Goal: Transaction & Acquisition: Purchase product/service

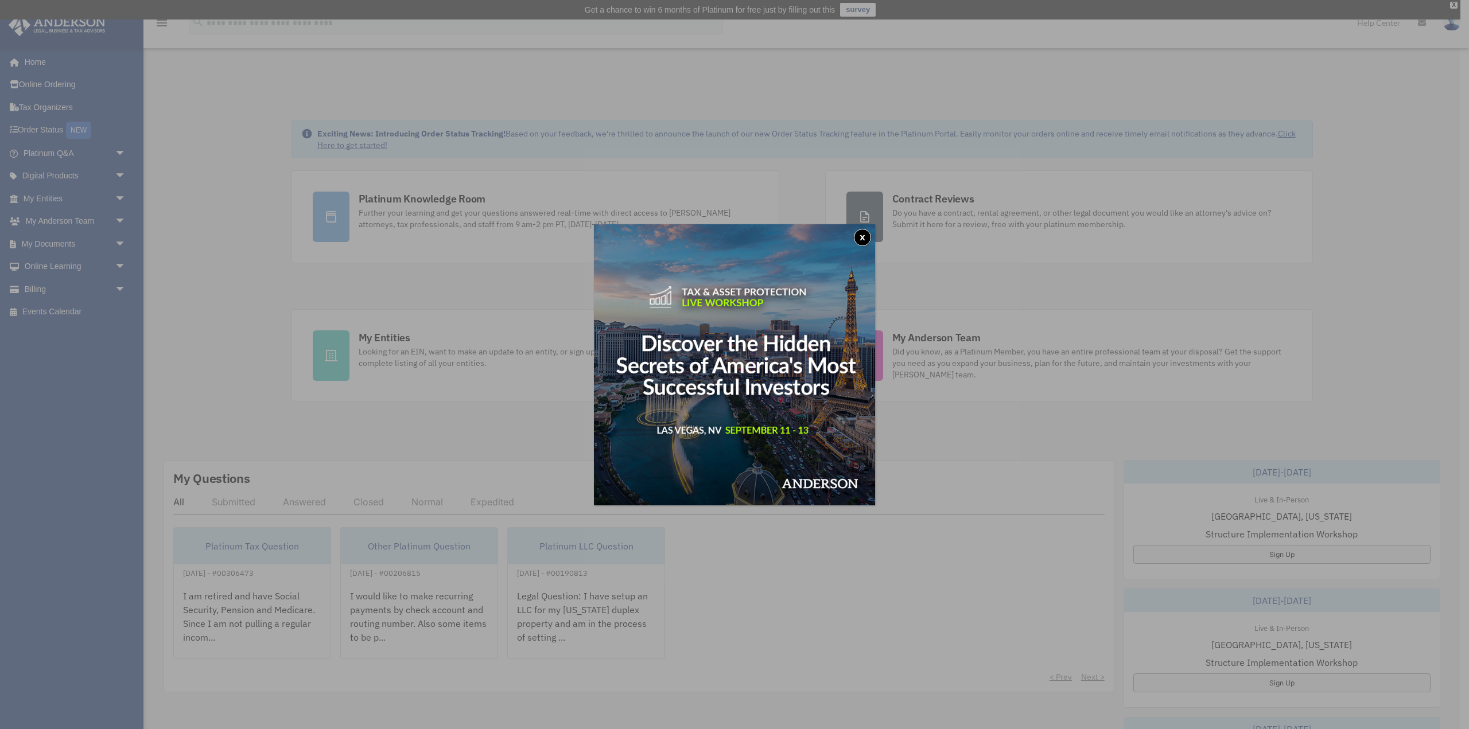
click at [865, 238] on button "x" at bounding box center [862, 237] width 17 height 17
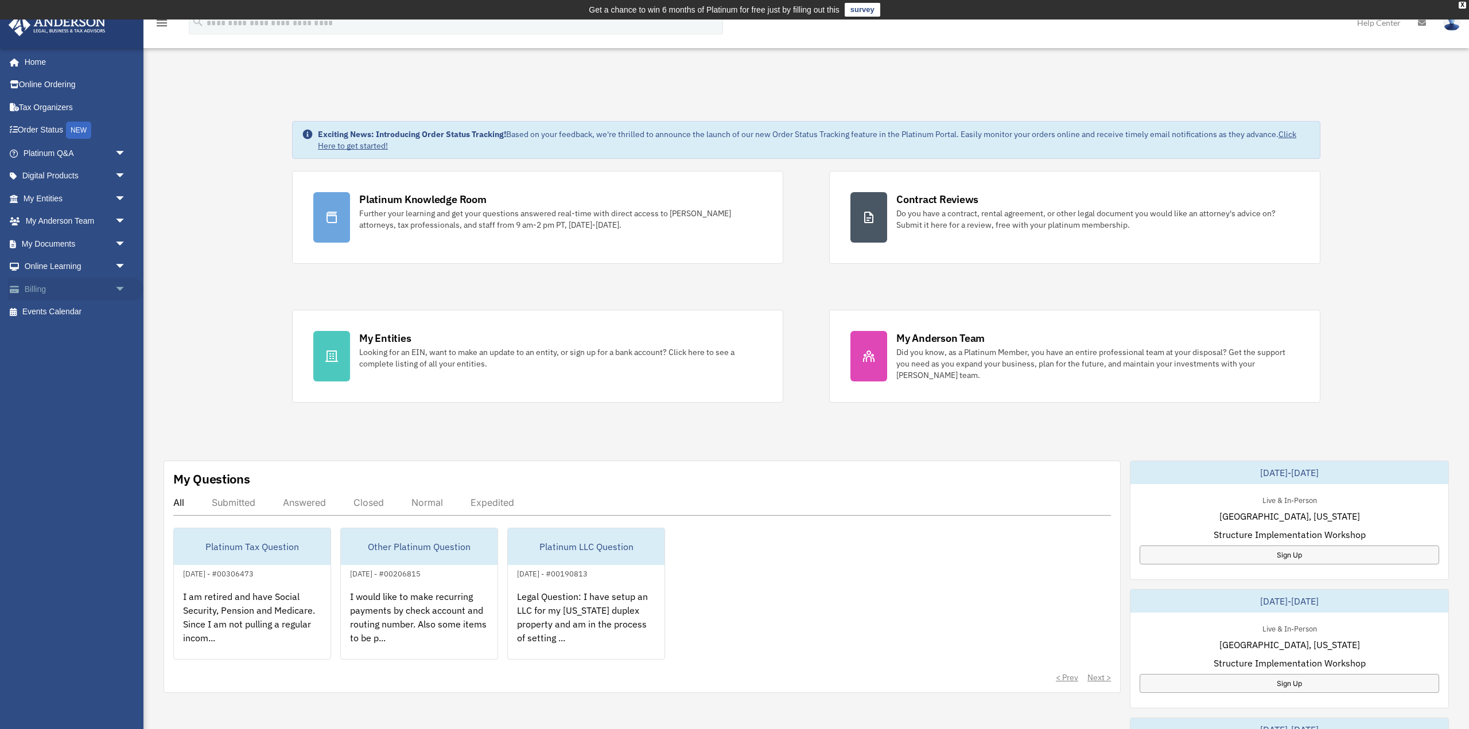
click at [52, 290] on link "Billing arrow_drop_down" at bounding box center [75, 289] width 135 height 23
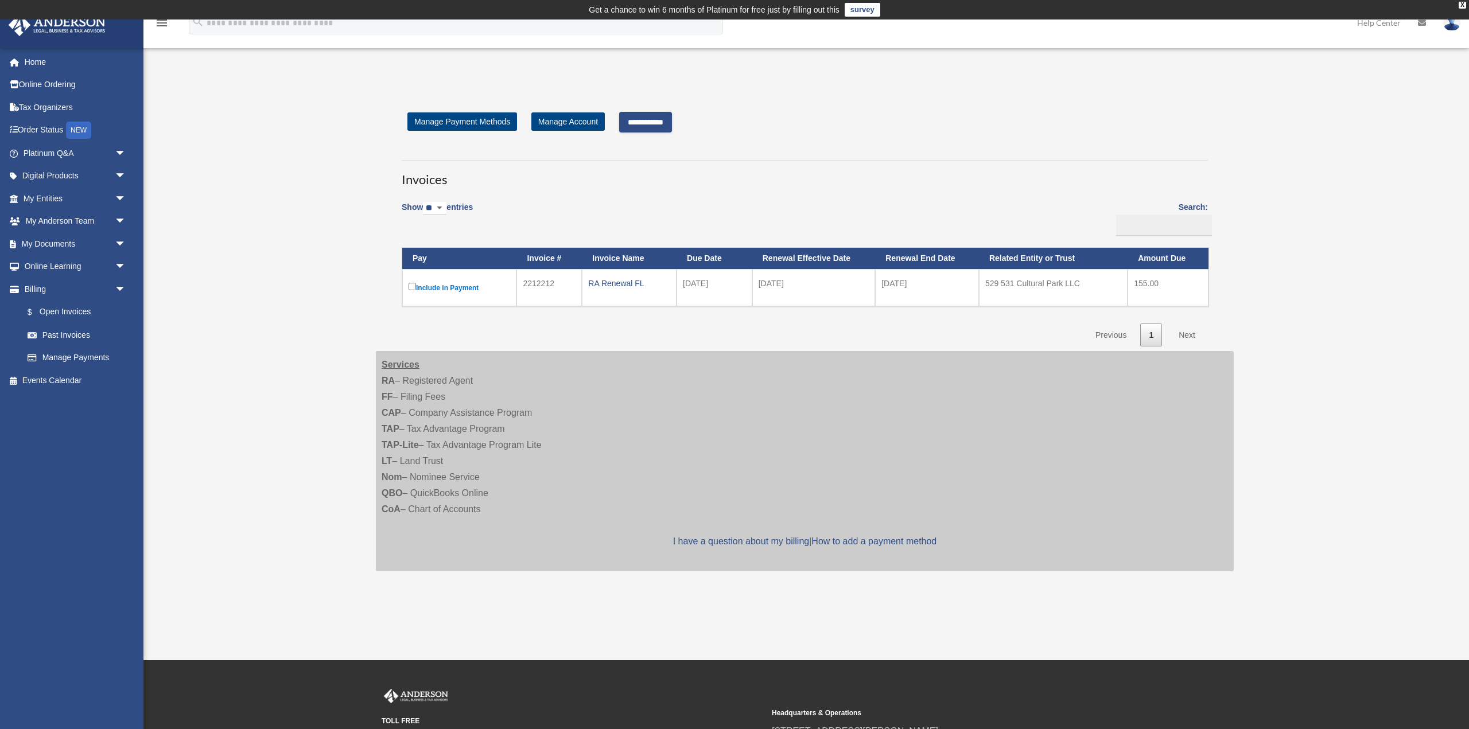
click at [666, 127] on input "**********" at bounding box center [645, 122] width 53 height 21
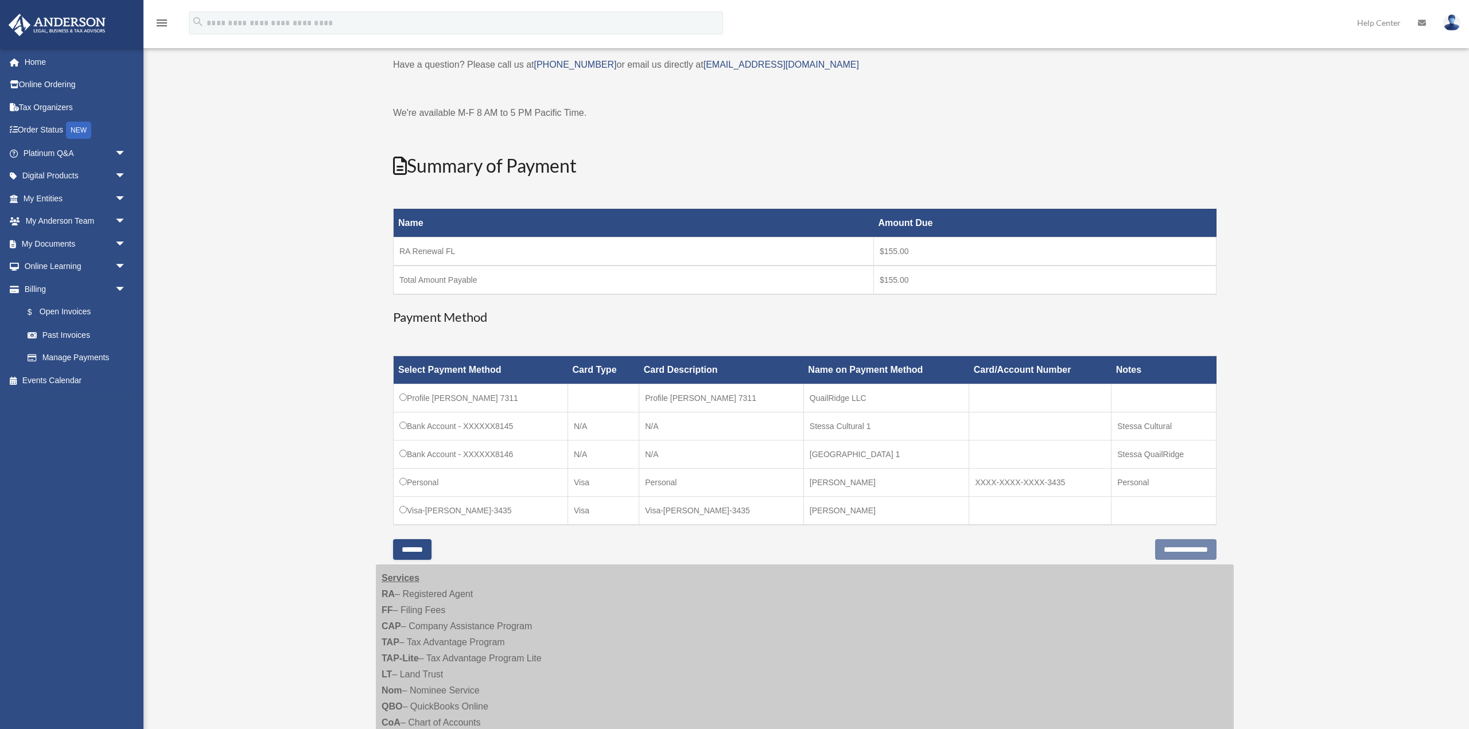
scroll to position [88, 0]
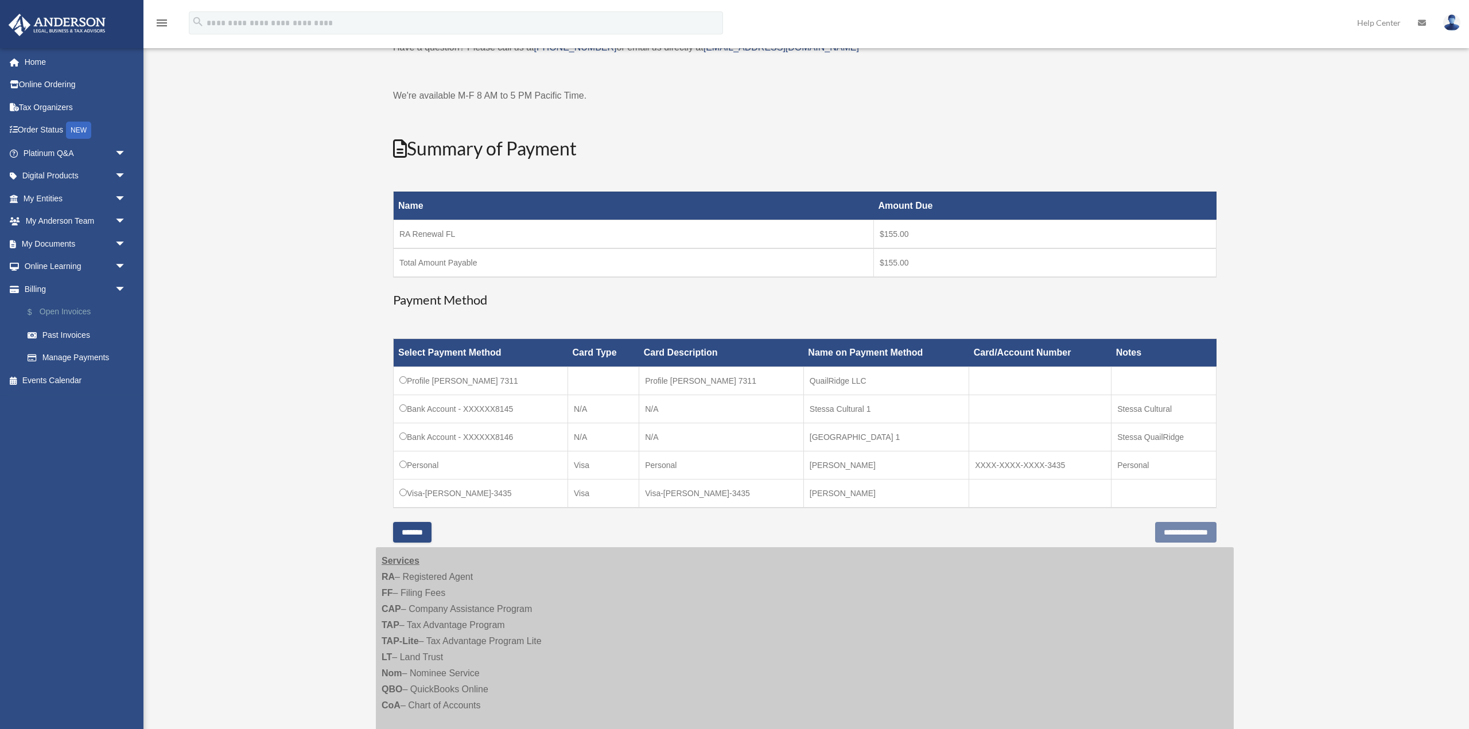
click at [60, 312] on link "$ Open Invoices" at bounding box center [79, 313] width 127 height 24
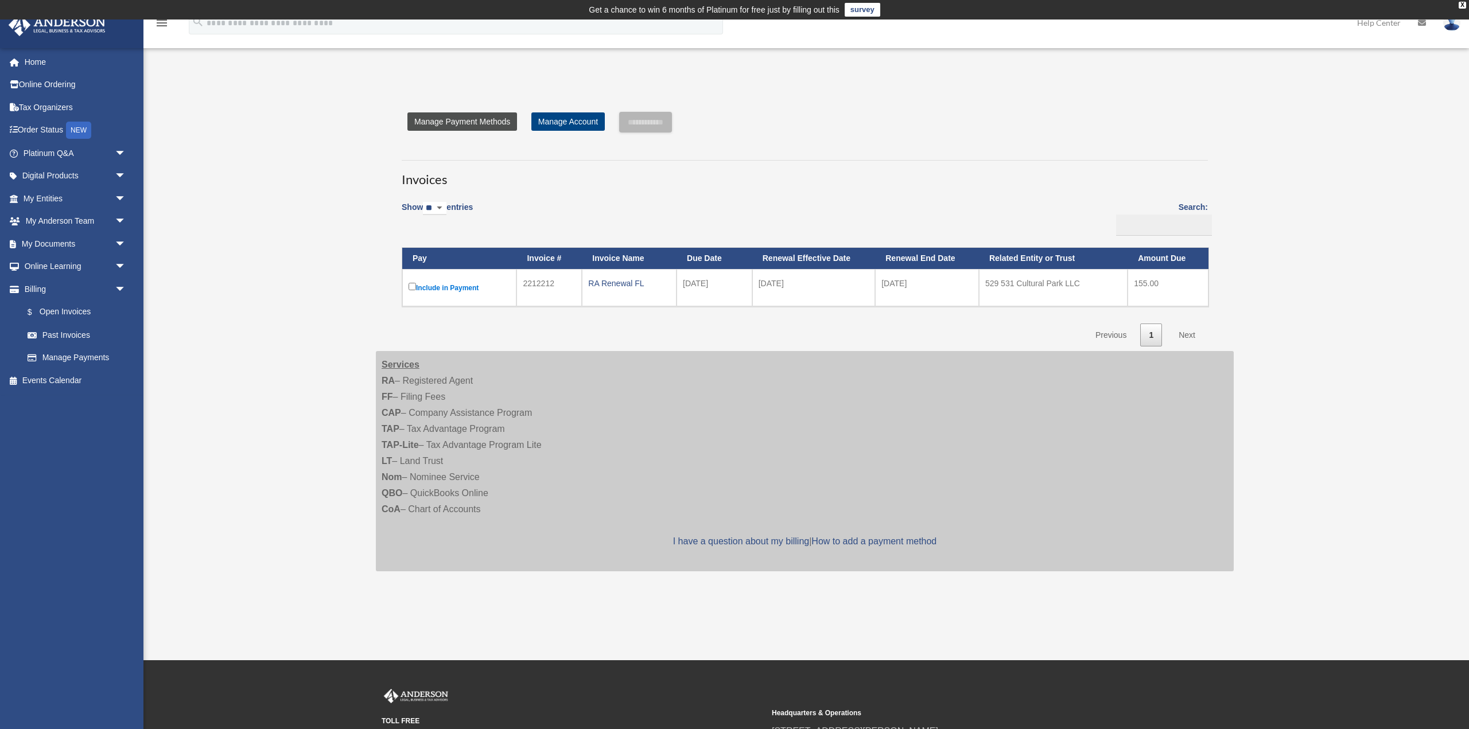
click at [500, 126] on link "Manage Payment Methods" at bounding box center [462, 121] width 110 height 18
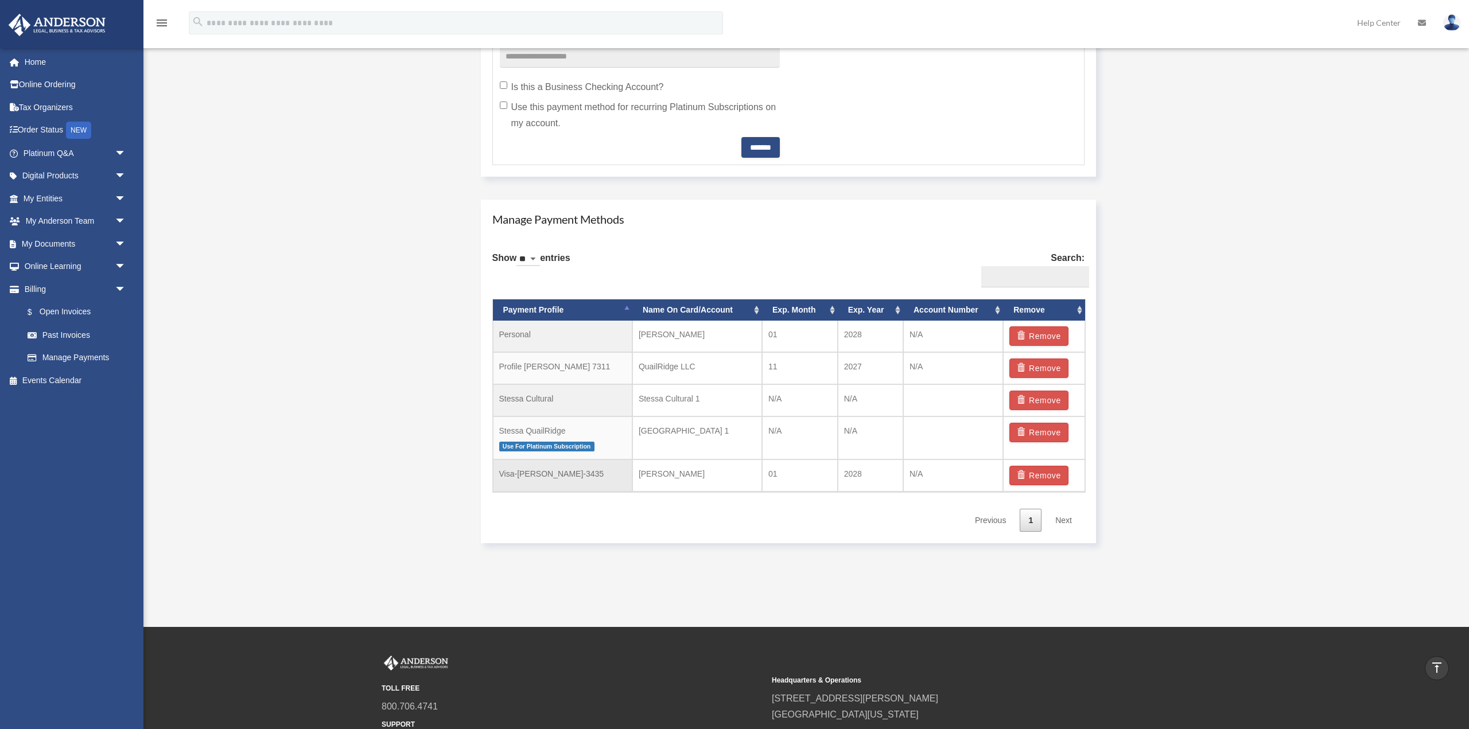
scroll to position [565, 0]
click at [54, 314] on link "$ Open Invoices" at bounding box center [79, 313] width 127 height 24
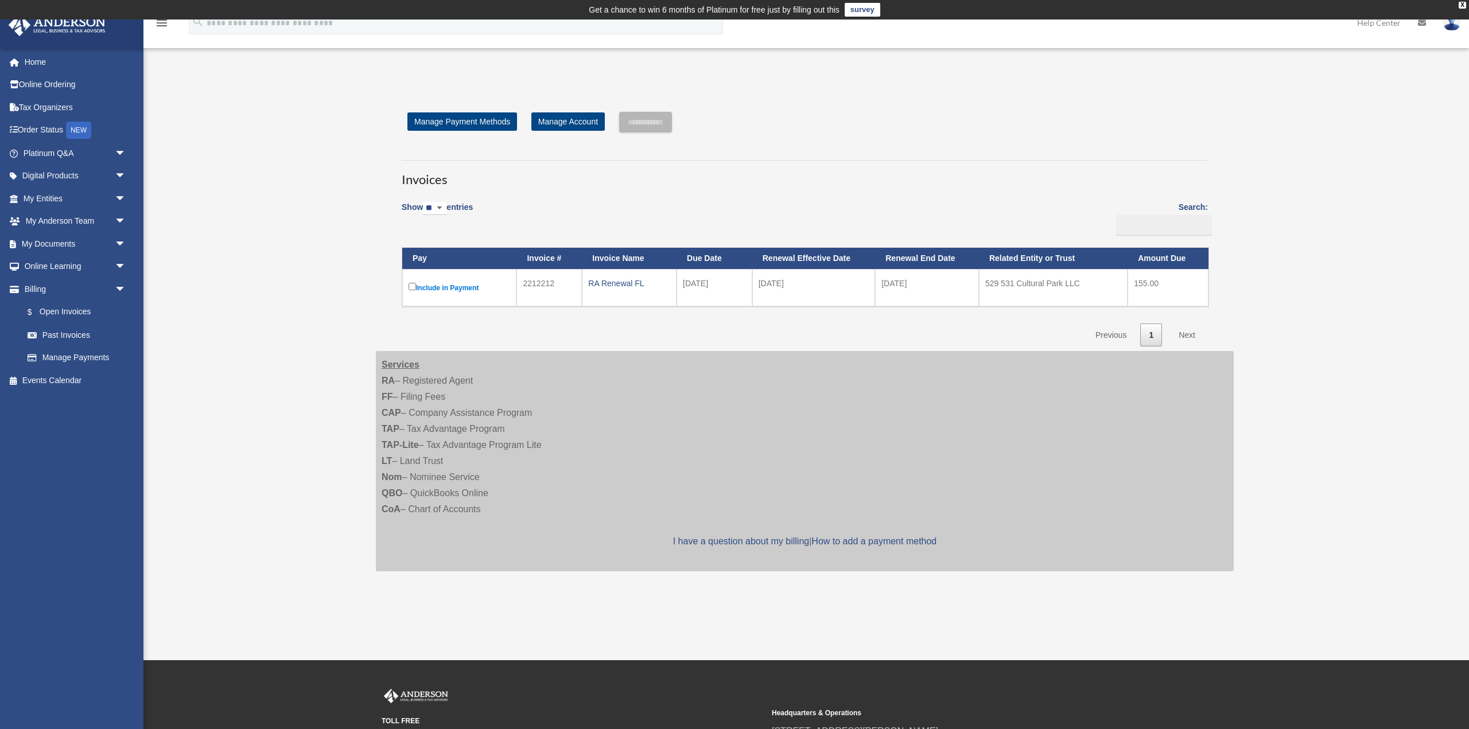
click at [415, 290] on label "Include in Payment" at bounding box center [460, 288] width 102 height 14
click at [664, 127] on input "**********" at bounding box center [645, 122] width 53 height 21
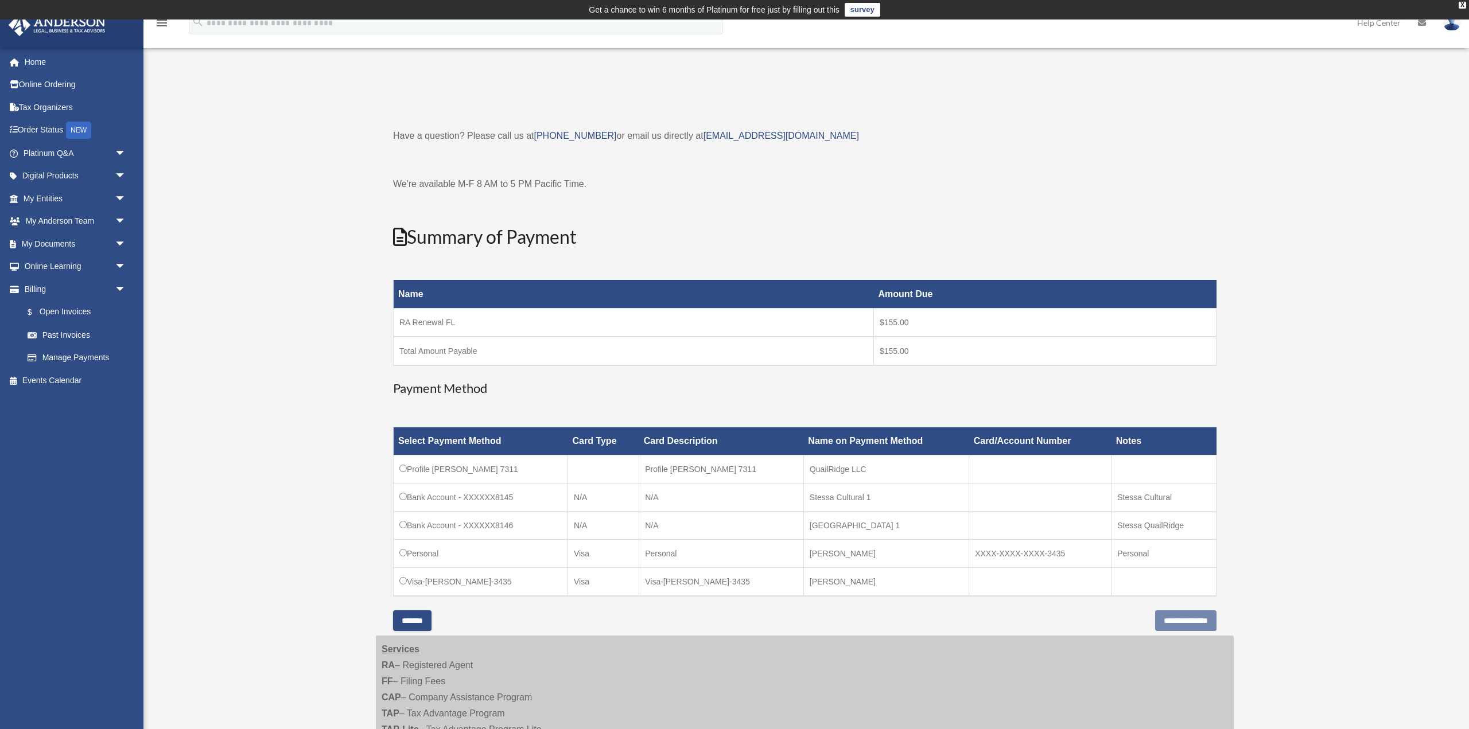
click at [430, 627] on input "*******" at bounding box center [412, 621] width 38 height 21
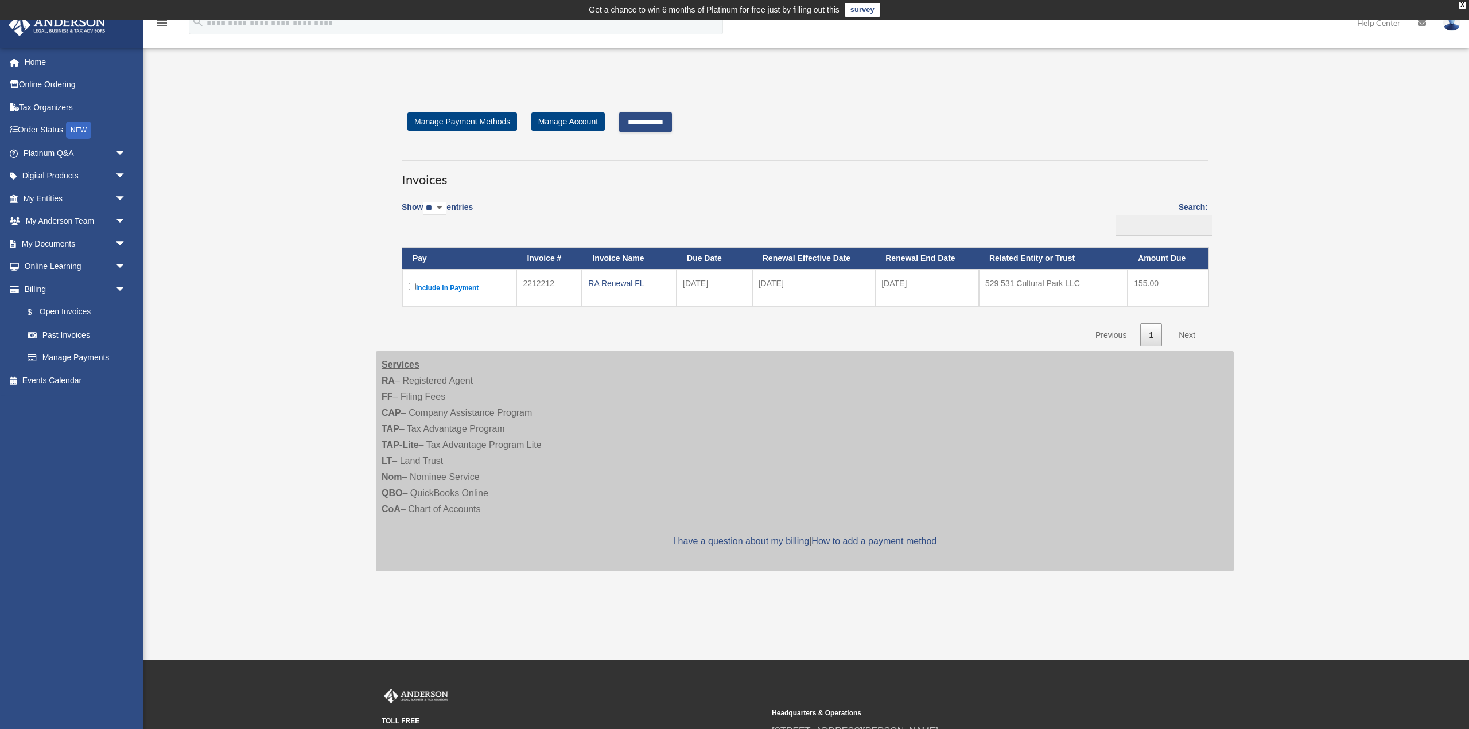
click at [656, 122] on input "**********" at bounding box center [645, 122] width 53 height 21
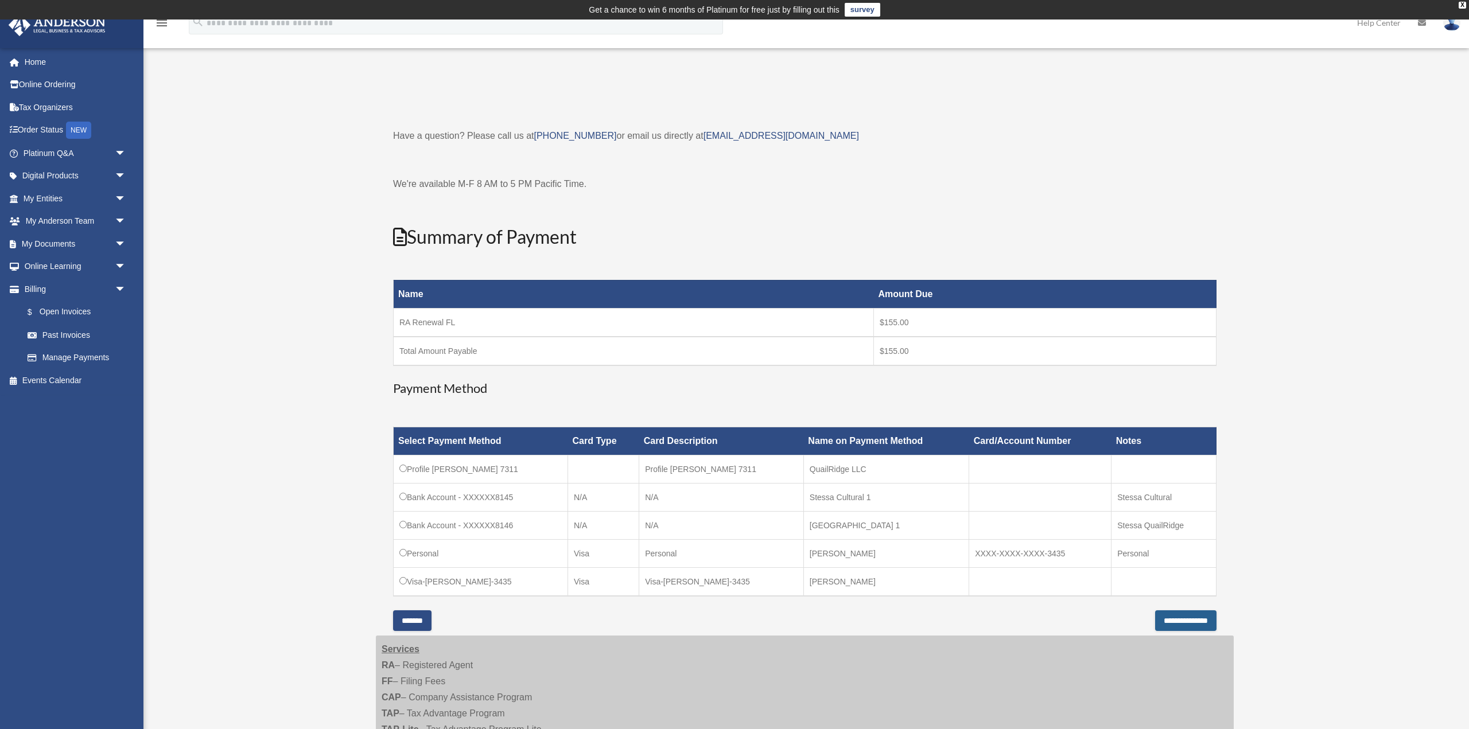
click at [1171, 622] on input "**********" at bounding box center [1185, 621] width 61 height 21
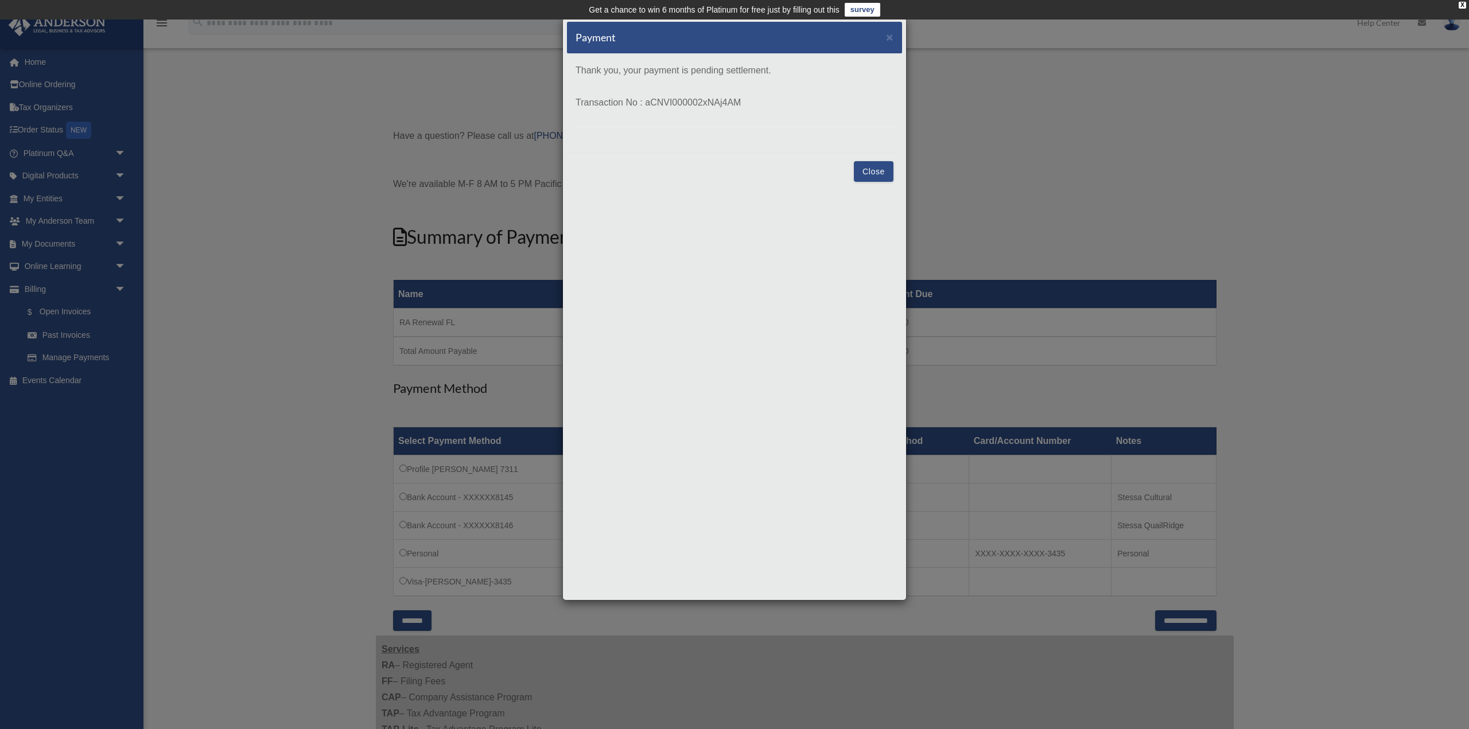
click at [880, 176] on button "Close" at bounding box center [874, 171] width 40 height 21
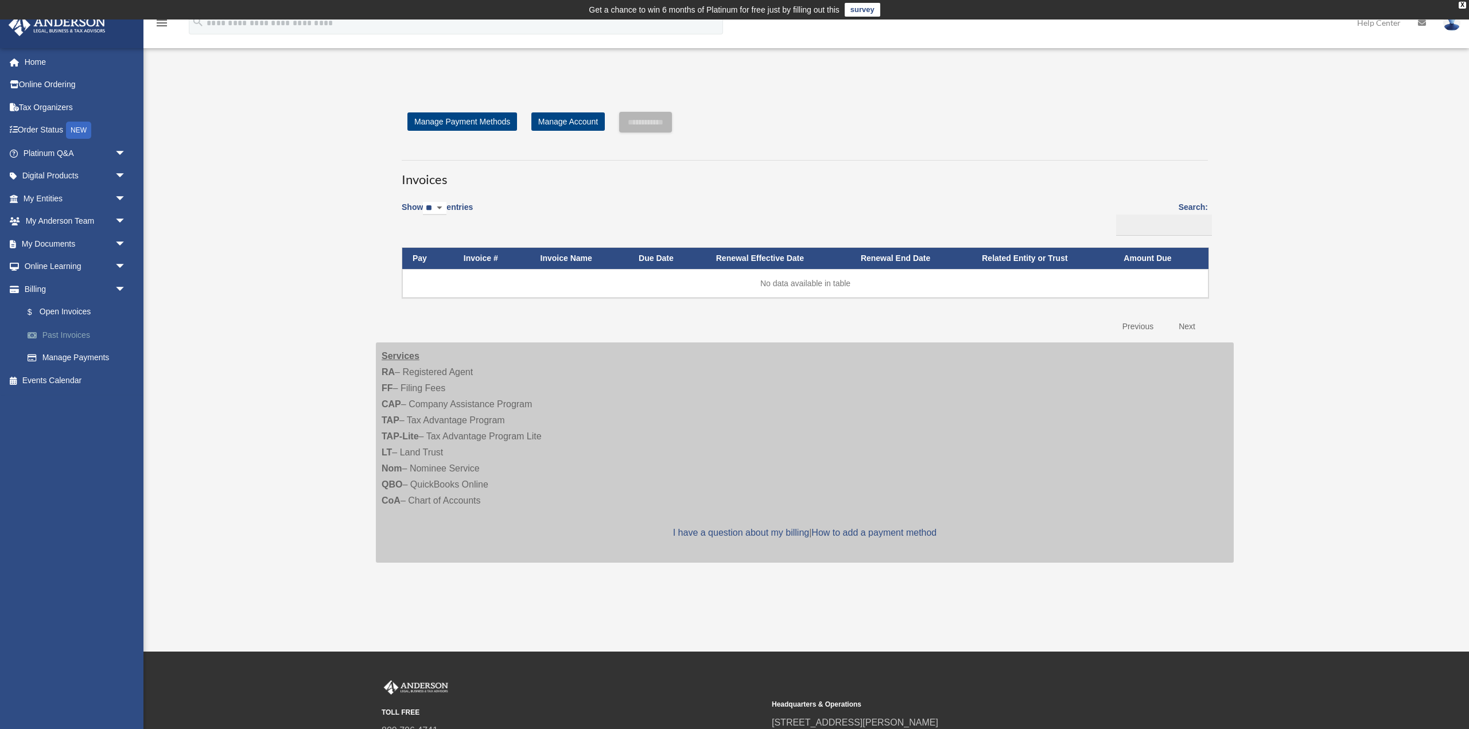
click at [73, 335] on link "Past Invoices" at bounding box center [79, 335] width 127 height 23
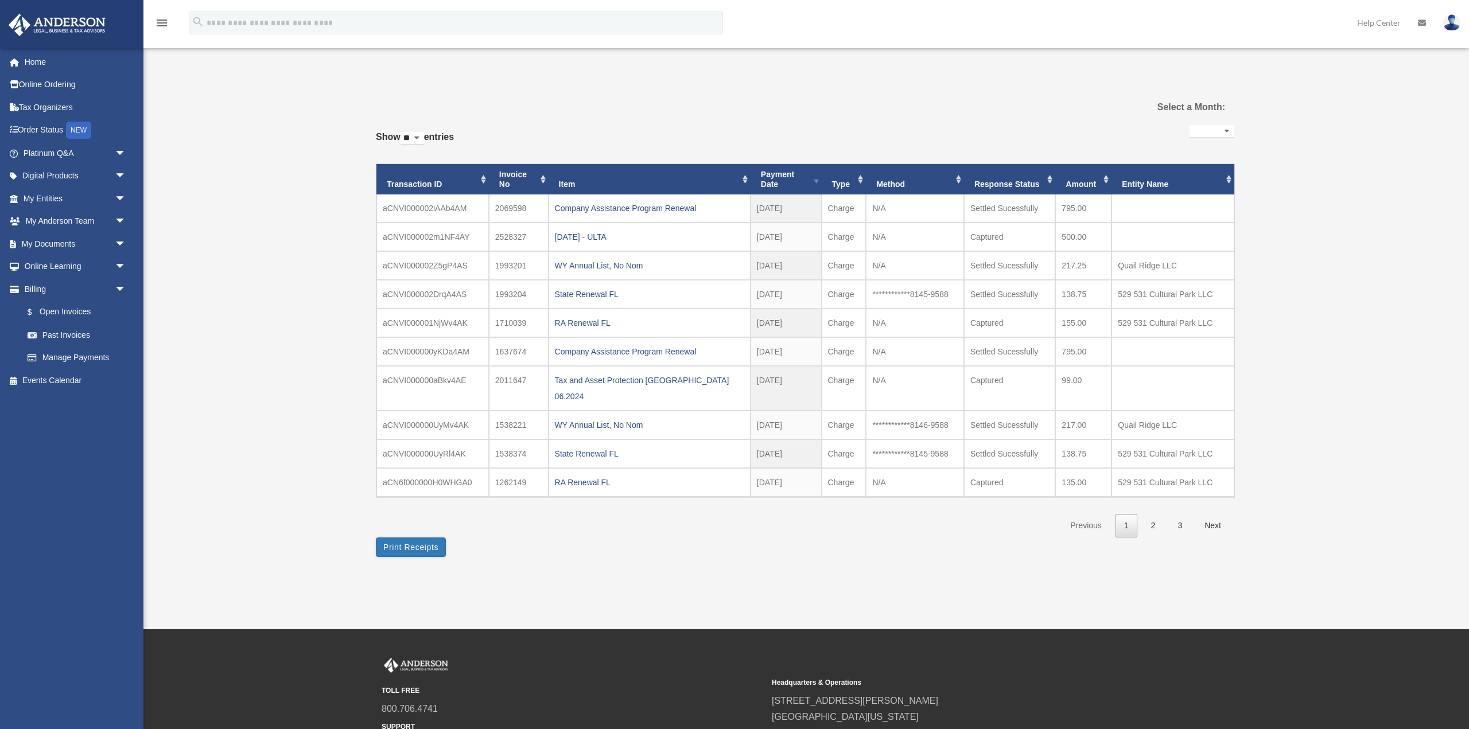
select select
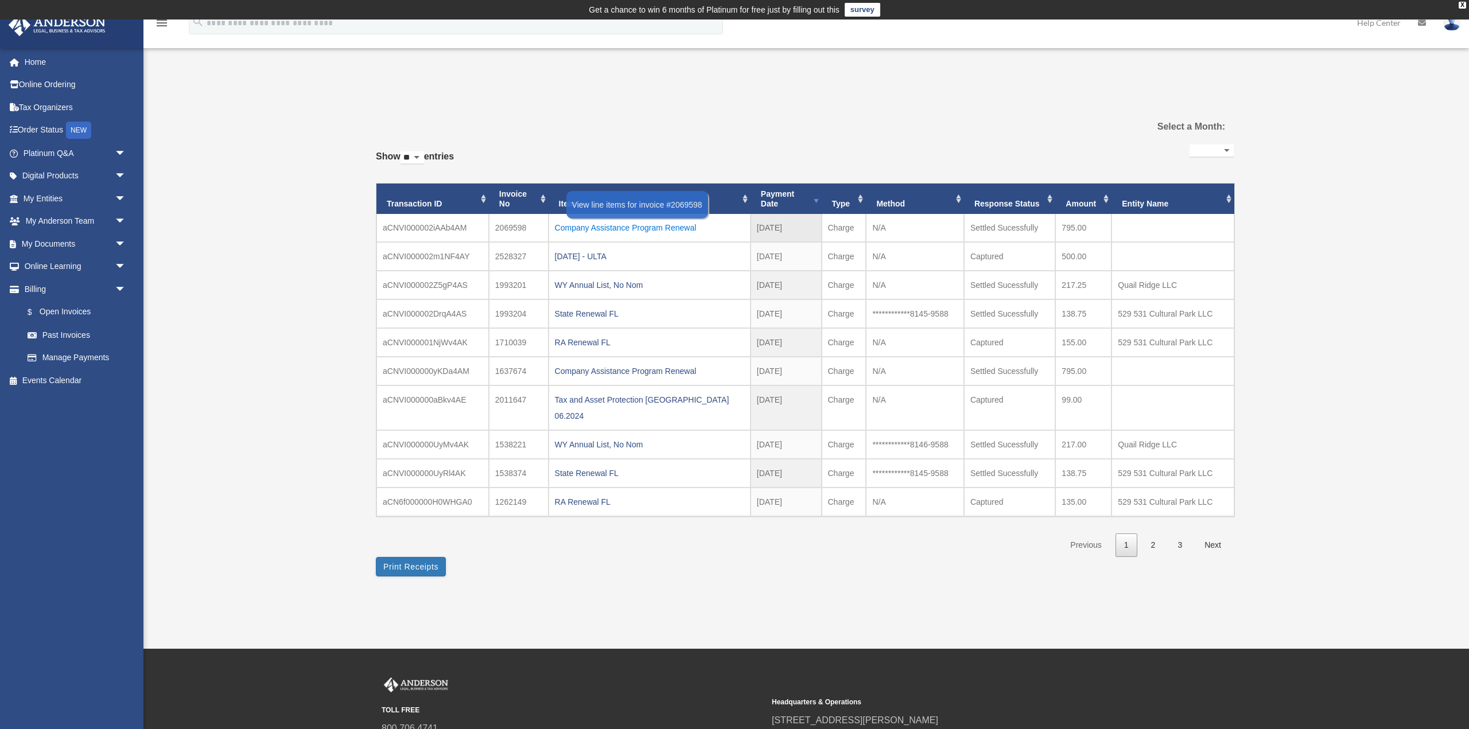
click at [618, 230] on div "Company Assistance Program Renewal" at bounding box center [649, 228] width 189 height 16
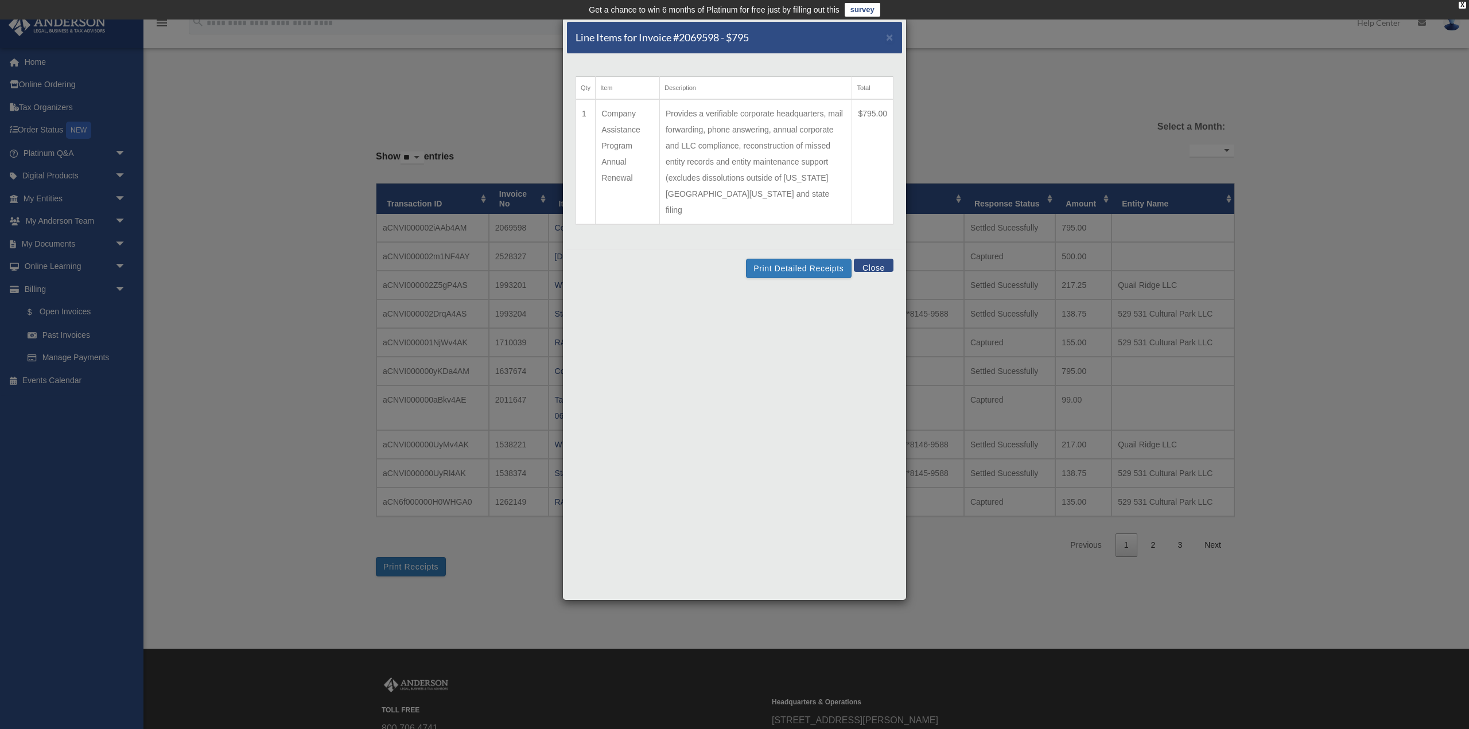
click at [877, 259] on button "Close" at bounding box center [874, 265] width 40 height 13
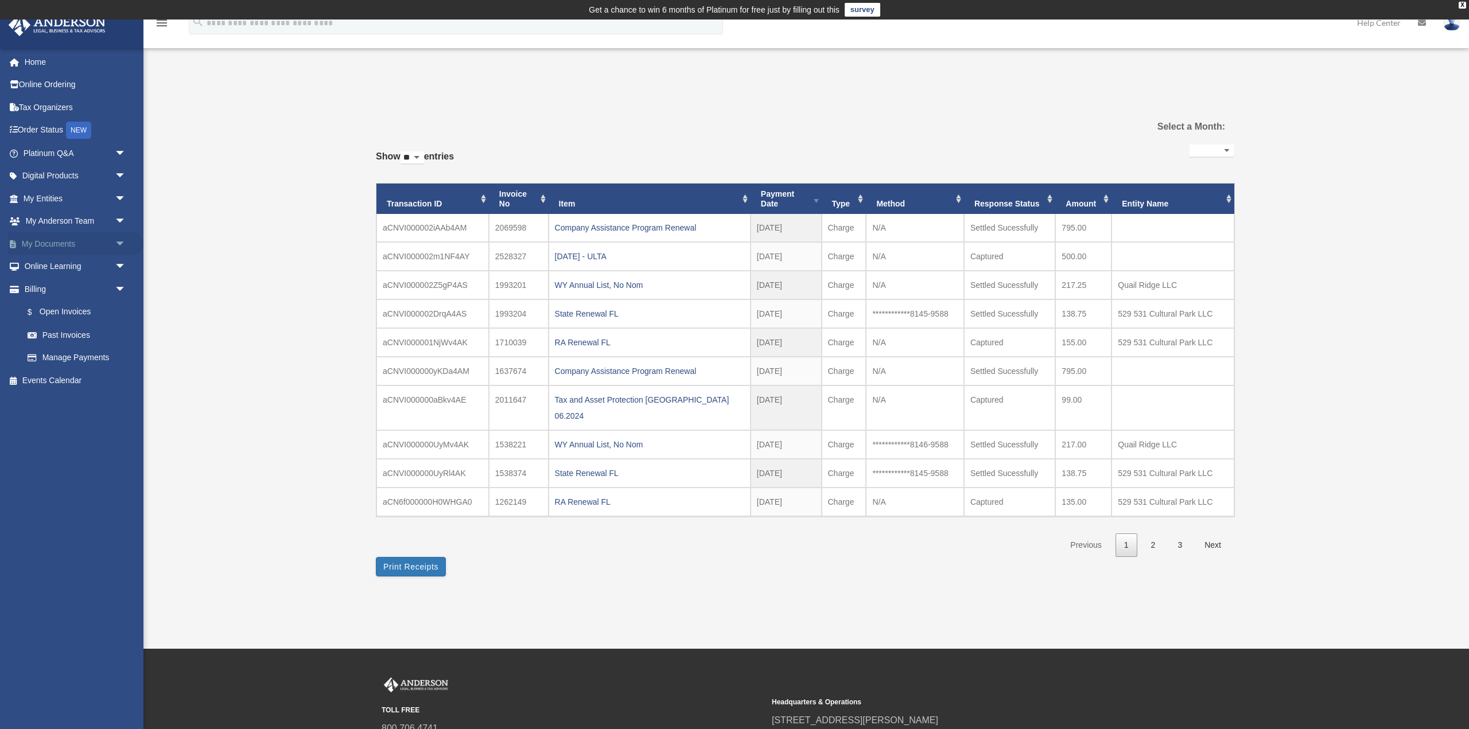
click at [62, 248] on link "My Documents arrow_drop_down" at bounding box center [75, 243] width 135 height 23
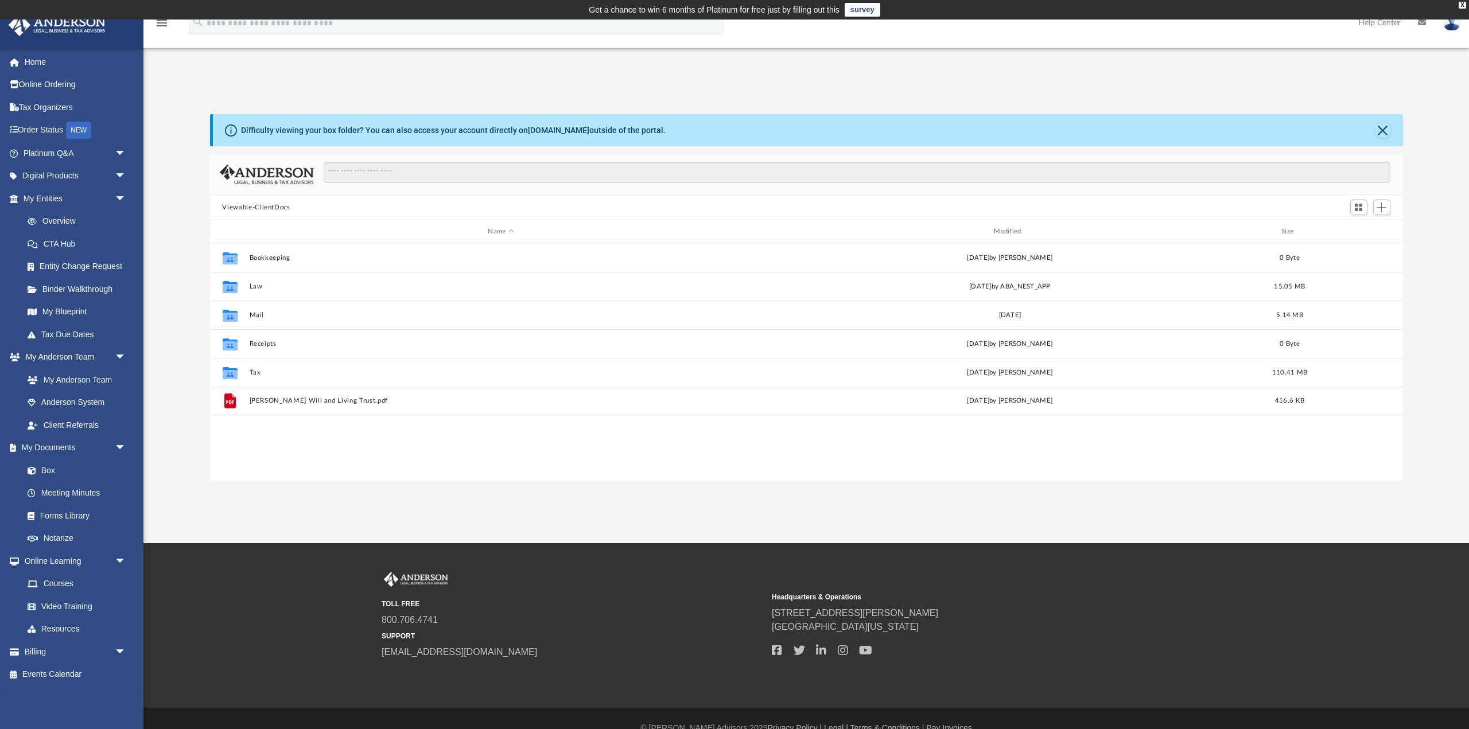
scroll to position [261, 1193]
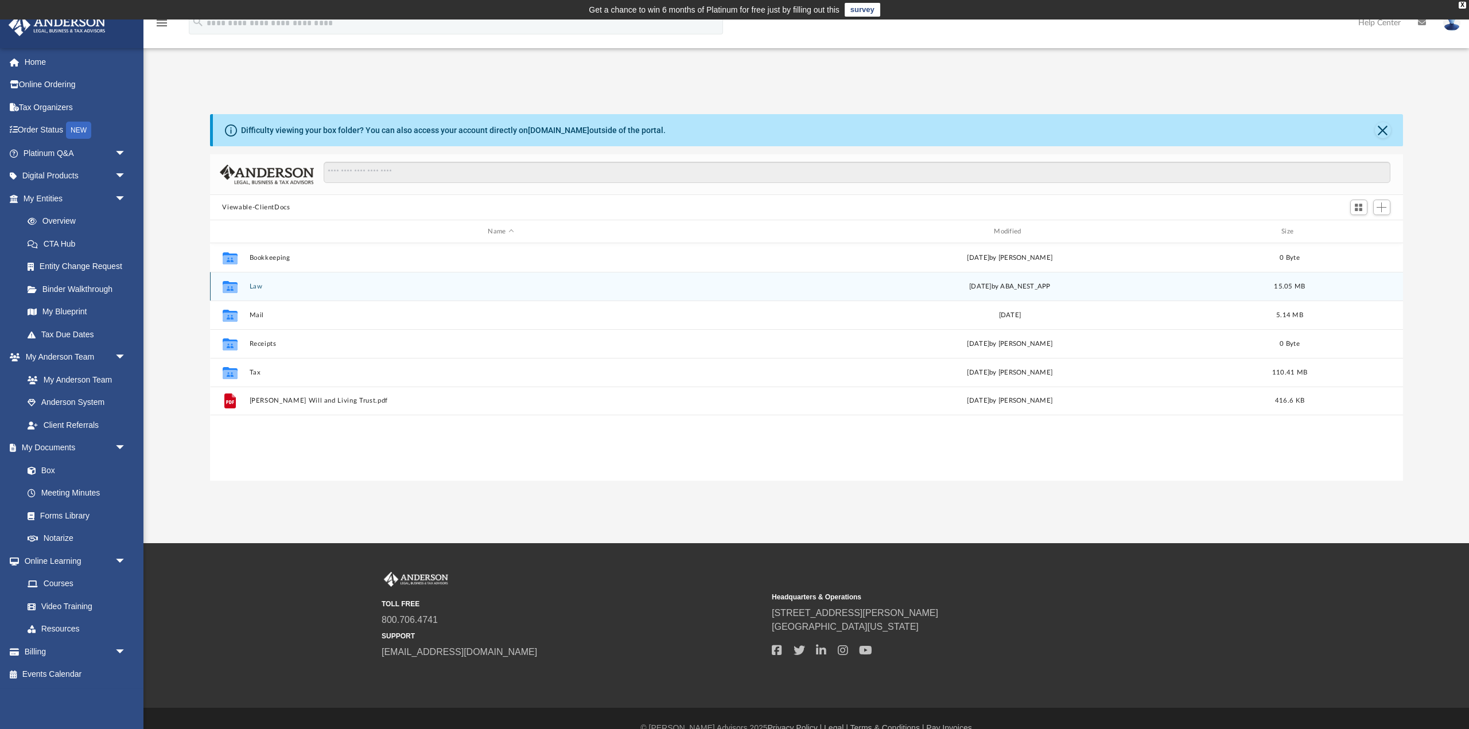
click at [235, 286] on icon "grid" at bounding box center [229, 288] width 15 height 9
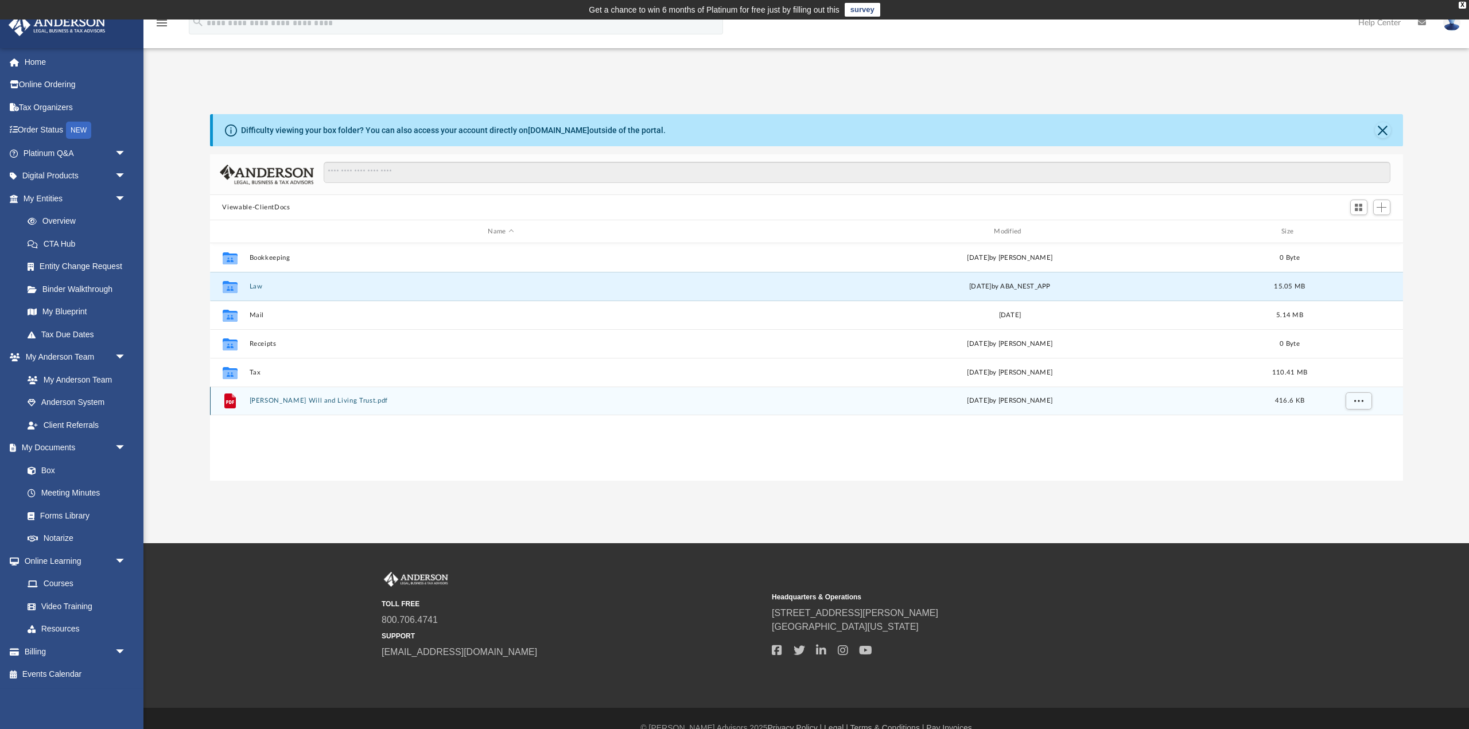
click at [267, 402] on button "[PERSON_NAME] Will and Living Trust.pdf" at bounding box center [501, 400] width 504 height 7
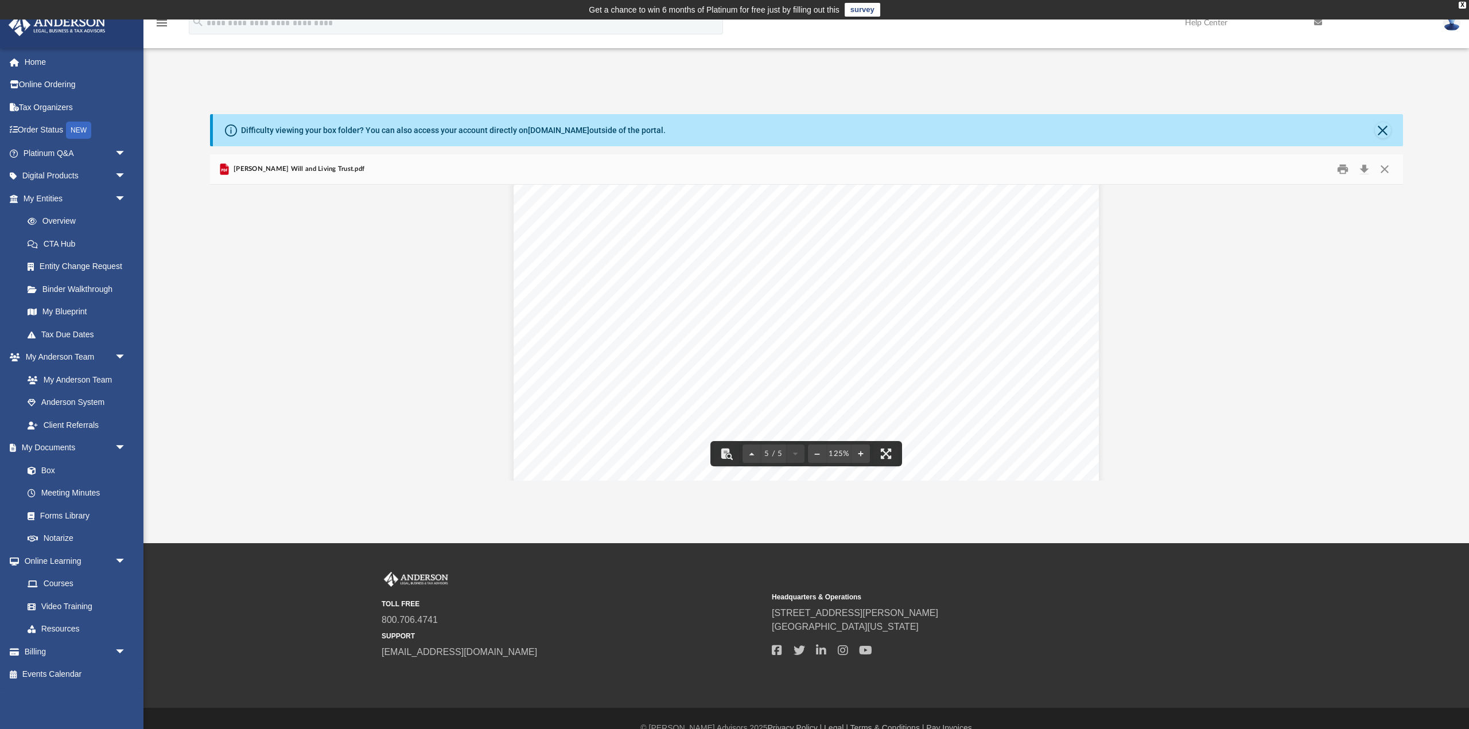
scroll to position [3229, 0]
click at [1343, 172] on button "Print" at bounding box center [1342, 170] width 23 height 18
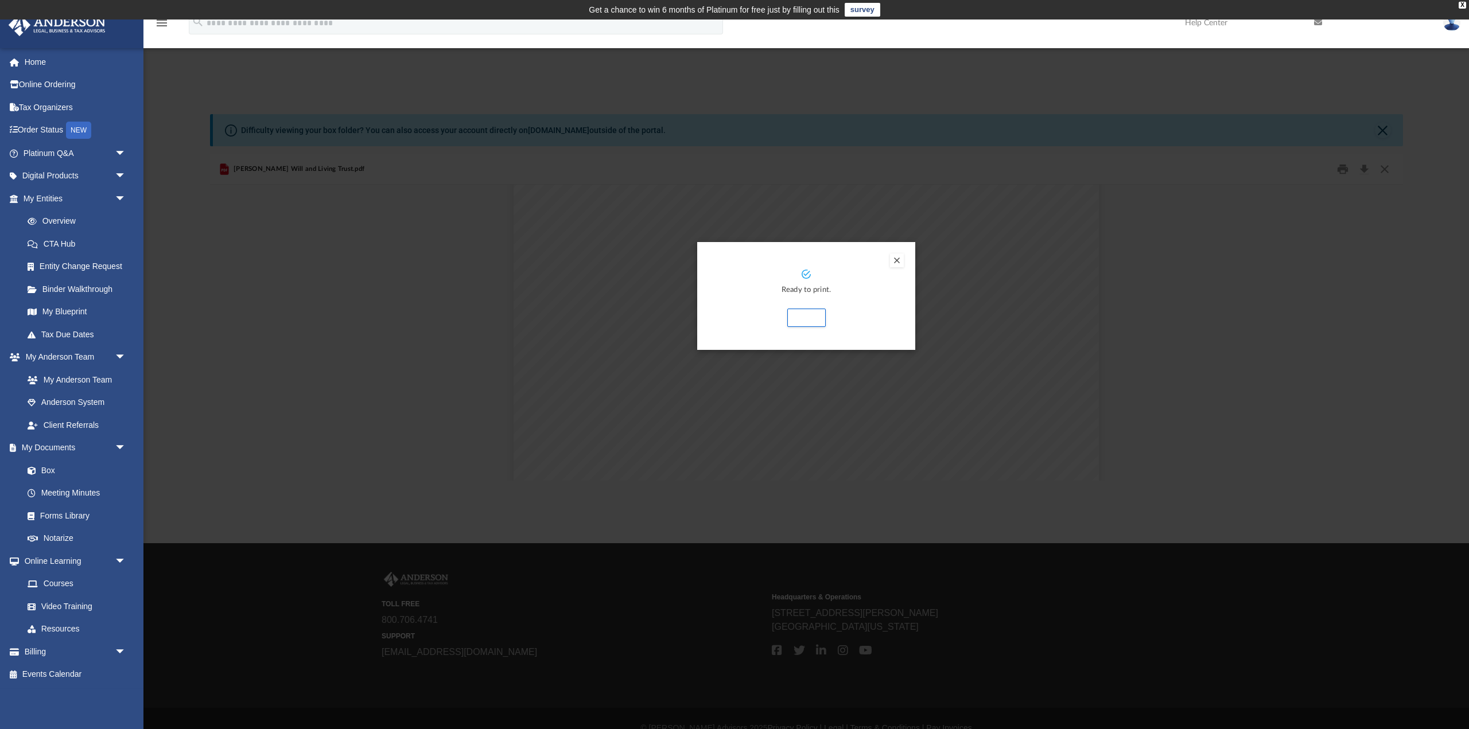
click at [898, 261] on button "Preview" at bounding box center [897, 261] width 14 height 14
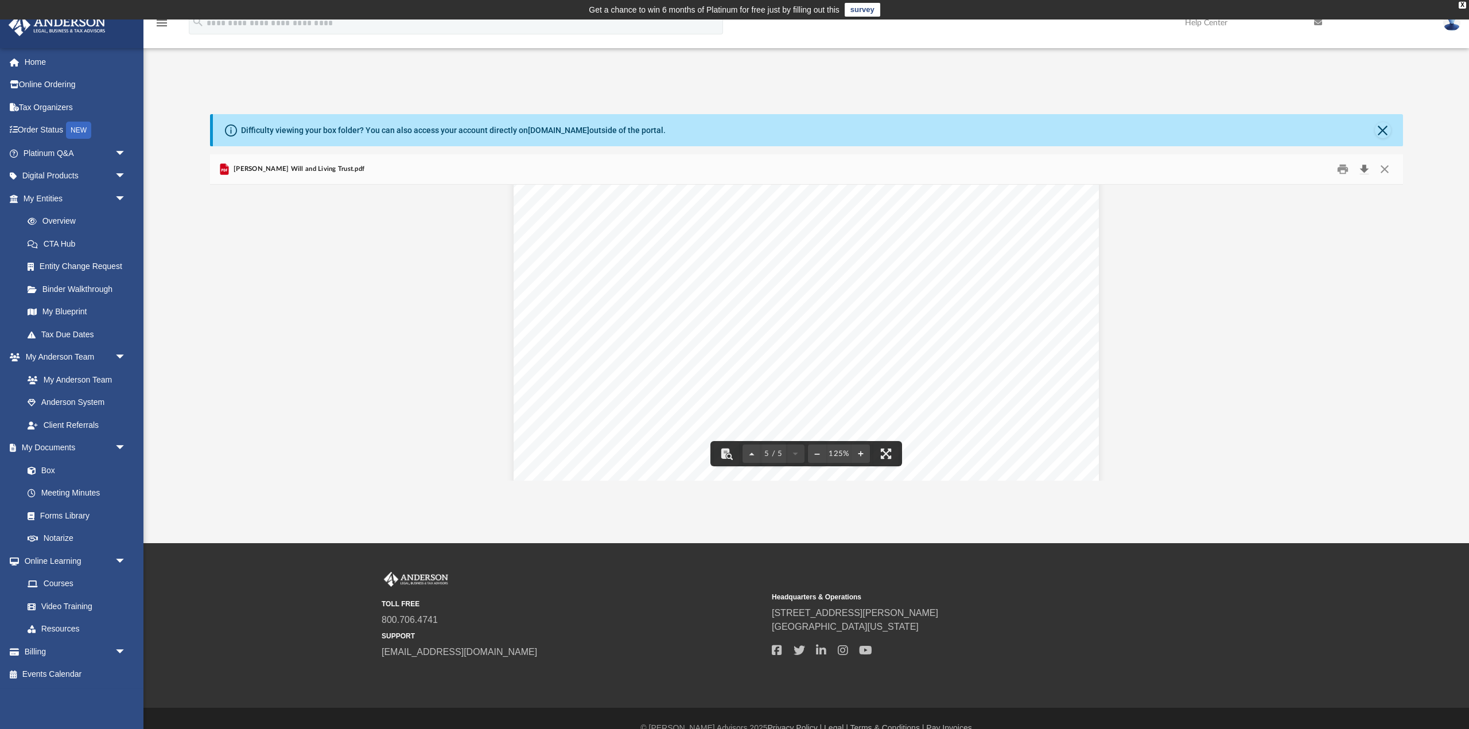
click at [1365, 166] on button "Download" at bounding box center [1364, 170] width 21 height 18
click at [48, 470] on link "Box" at bounding box center [79, 470] width 127 height 23
click at [53, 473] on link "Box" at bounding box center [79, 470] width 127 height 23
click at [50, 132] on link "Order Status NEW" at bounding box center [75, 131] width 135 height 24
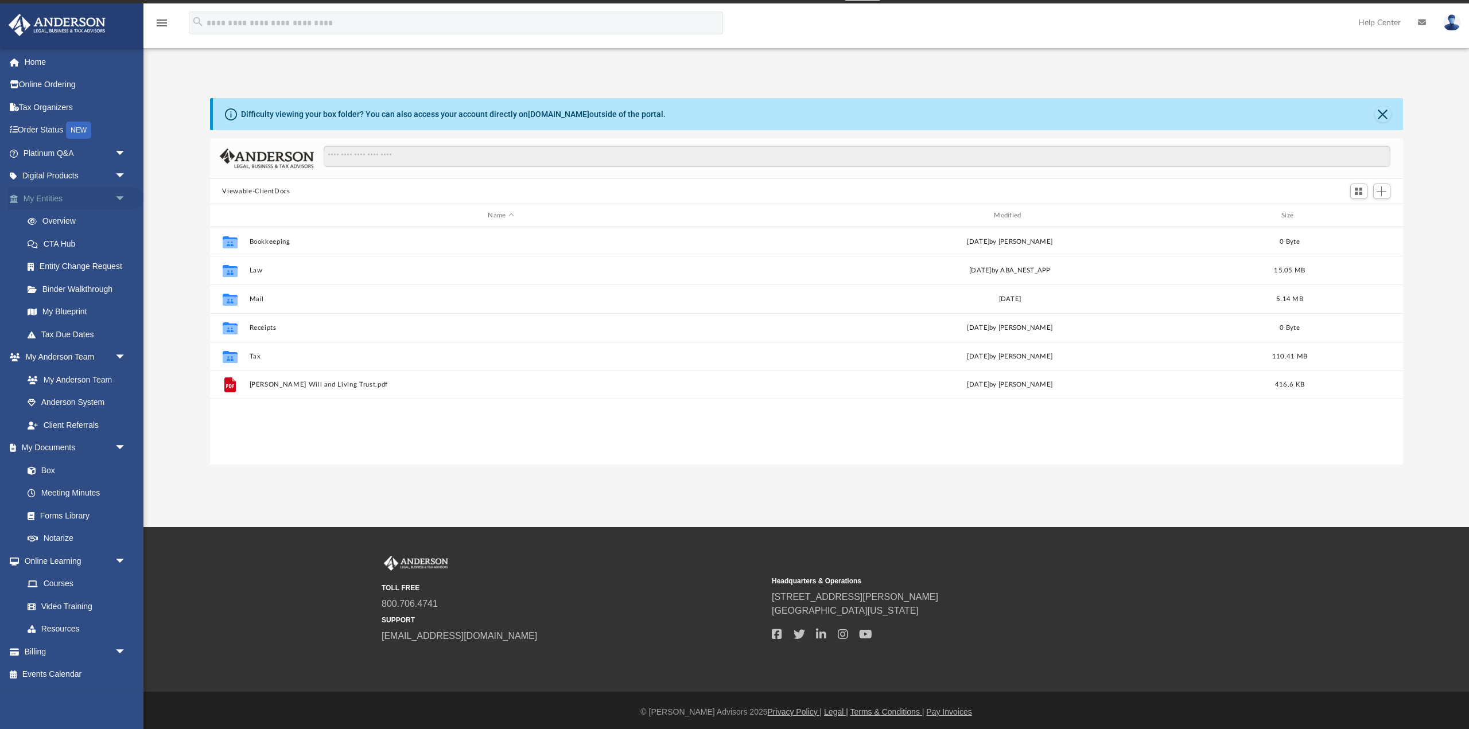
scroll to position [20, 0]
